Goal: Transaction & Acquisition: Purchase product/service

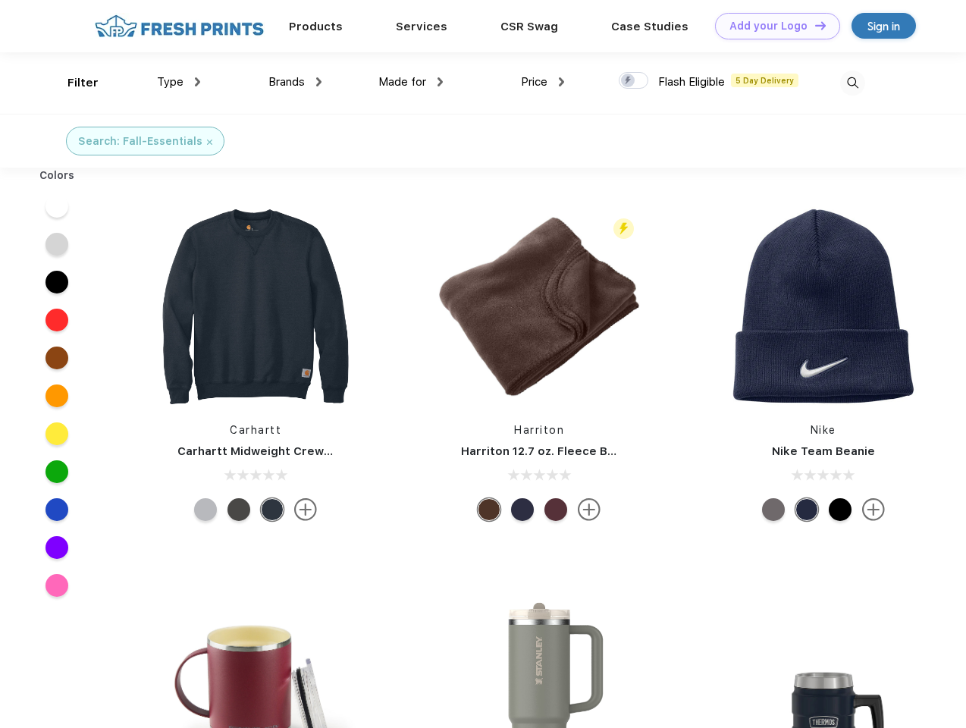
click at [772, 26] on link "Add your Logo Design Tool" at bounding box center [777, 26] width 125 height 27
click at [0, 0] on div "Design Tool" at bounding box center [0, 0] width 0 height 0
click at [813, 25] on link "Add your Logo Design Tool" at bounding box center [777, 26] width 125 height 27
click at [73, 83] on div "Filter" at bounding box center [82, 82] width 31 height 17
click at [179, 82] on span "Type" at bounding box center [170, 82] width 27 height 14
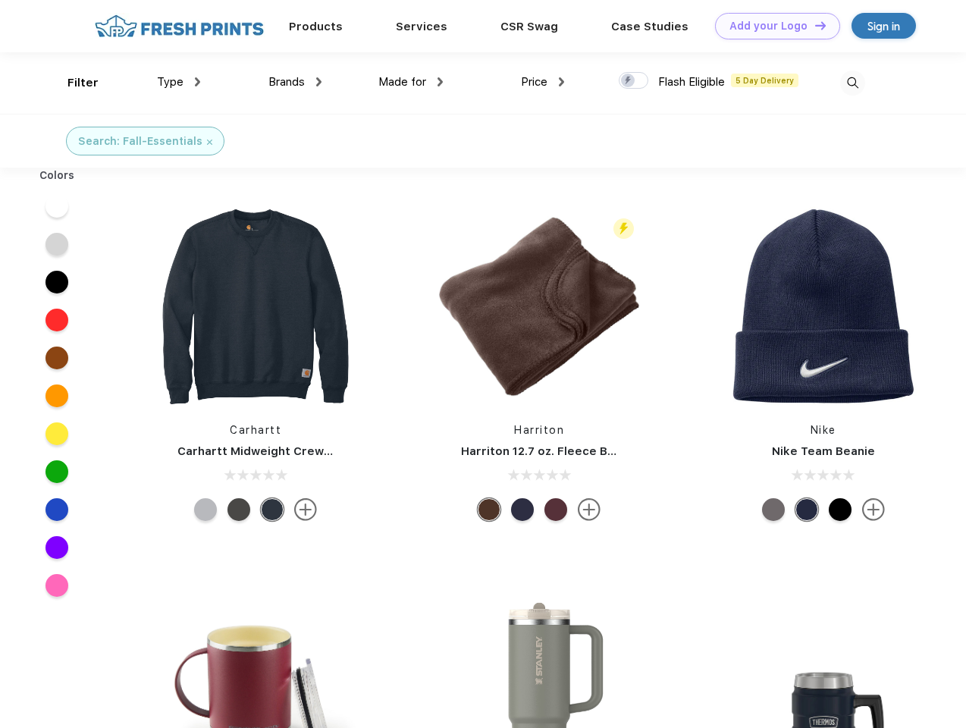
click at [295, 82] on span "Brands" at bounding box center [286, 82] width 36 height 14
click at [411, 82] on span "Made for" at bounding box center [402, 82] width 48 height 14
click at [543, 82] on span "Price" at bounding box center [534, 82] width 27 height 14
click at [634, 81] on div at bounding box center [633, 80] width 30 height 17
click at [628, 81] on input "checkbox" at bounding box center [623, 76] width 10 height 10
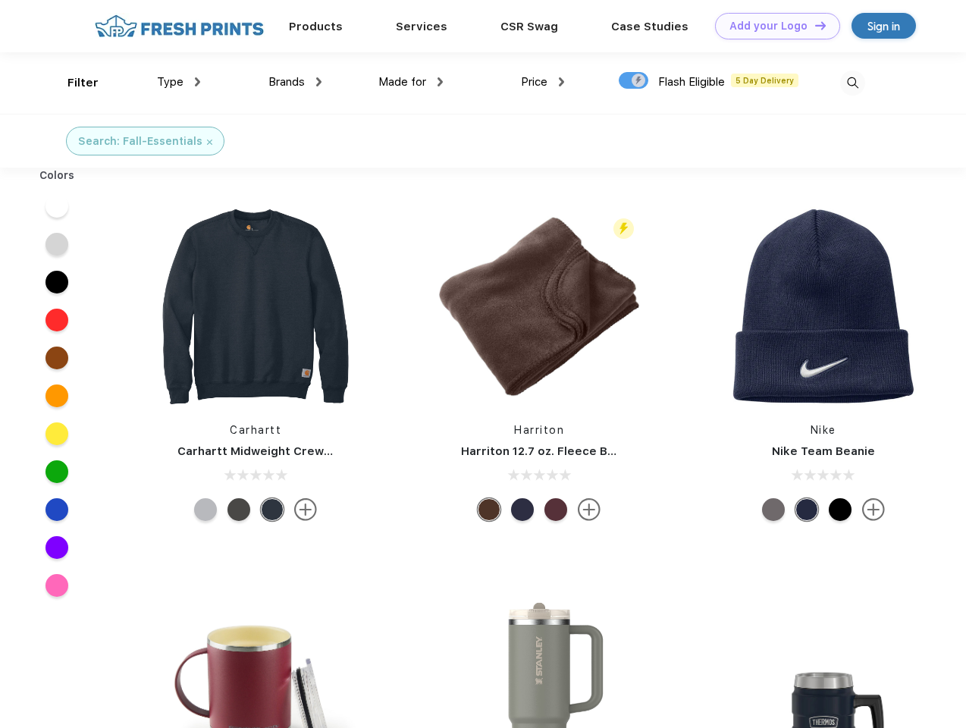
click at [852, 83] on img at bounding box center [852, 82] width 25 height 25
